Goal: Register for event/course

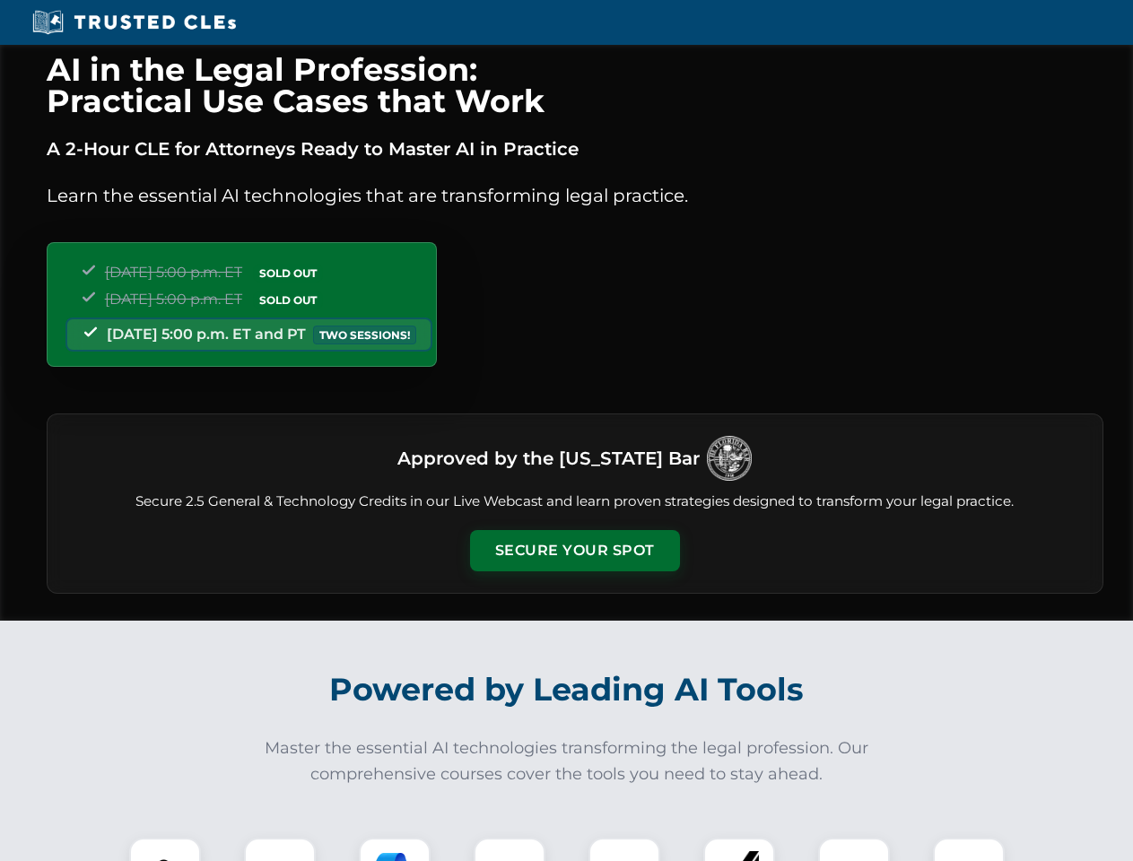
click at [574, 551] on button "Secure Your Spot" at bounding box center [575, 550] width 210 height 41
click at [165, 850] on img at bounding box center [165, 874] width 52 height 52
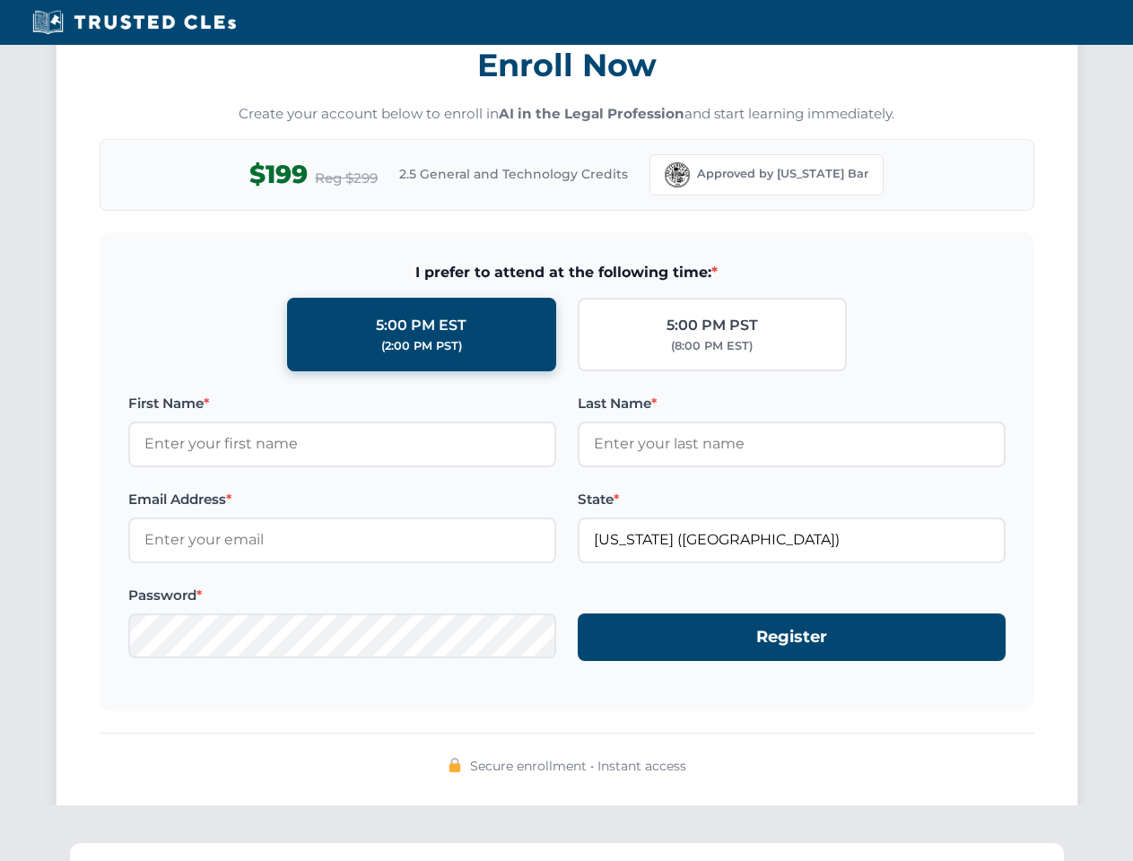
scroll to position [1761, 0]
